Goal: Task Accomplishment & Management: Use online tool/utility

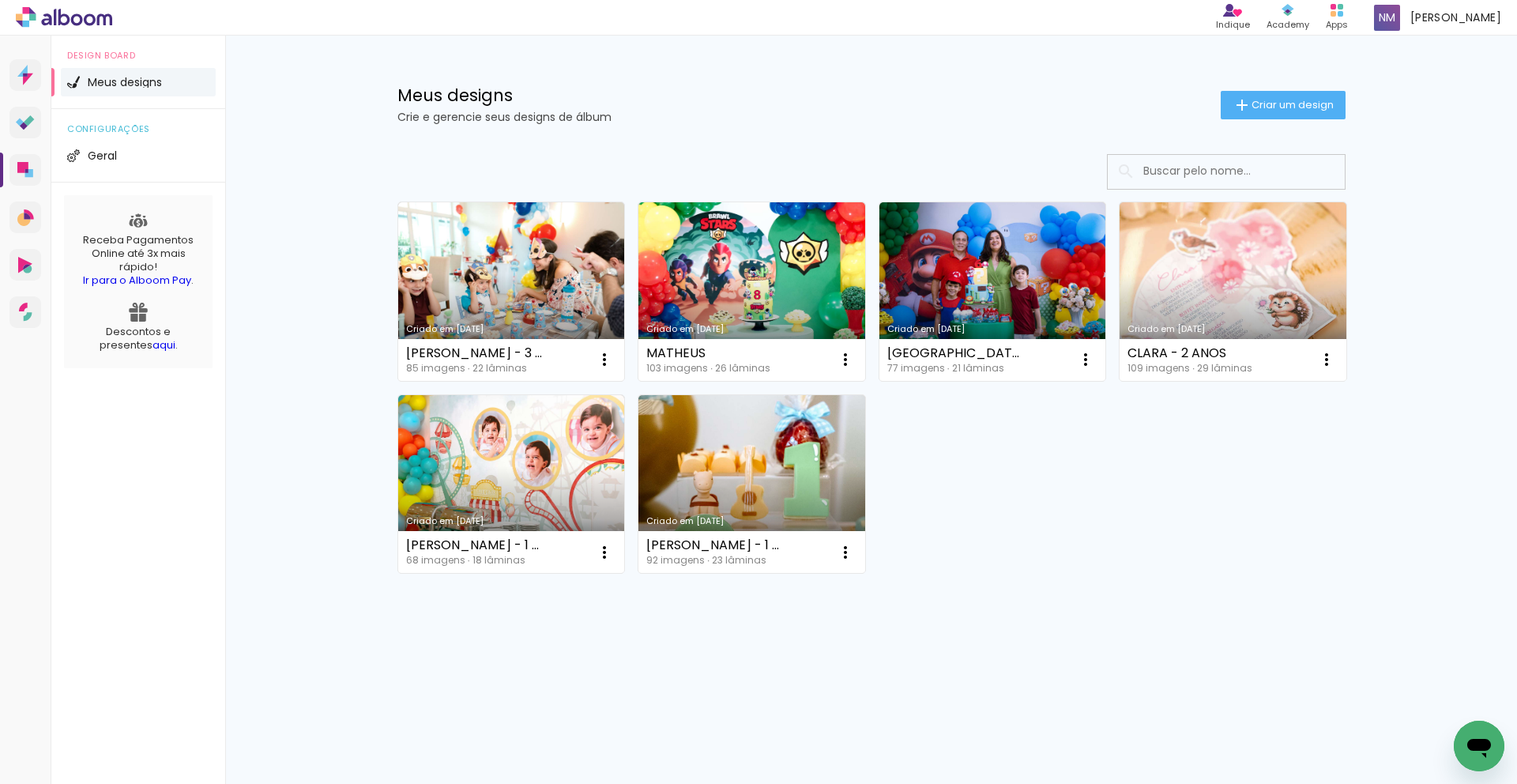
click at [1313, 270] on link "Criado em [DATE]" at bounding box center [1233, 292] width 227 height 179
